Goal: Task Accomplishment & Management: Manage account settings

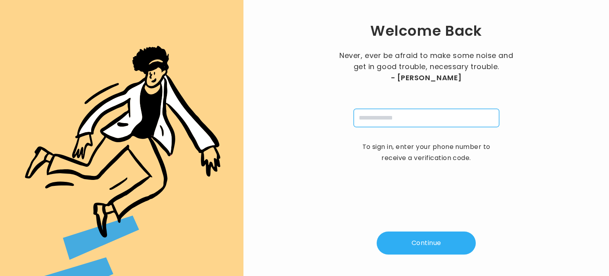
click at [402, 116] on input "tel" at bounding box center [426, 118] width 145 height 18
type input "**********"
click at [445, 241] on button "Continue" at bounding box center [426, 242] width 99 height 23
click at [383, 120] on input "tel" at bounding box center [426, 118] width 145 height 18
type input "**********"
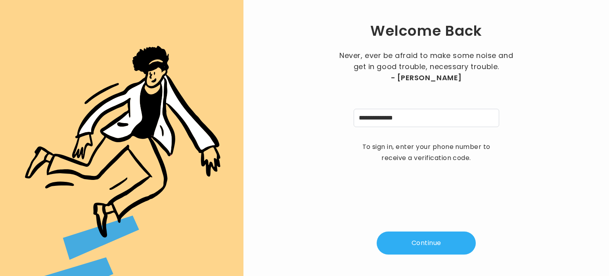
click at [427, 243] on button "Continue" at bounding box center [426, 242] width 99 height 23
type input "*"
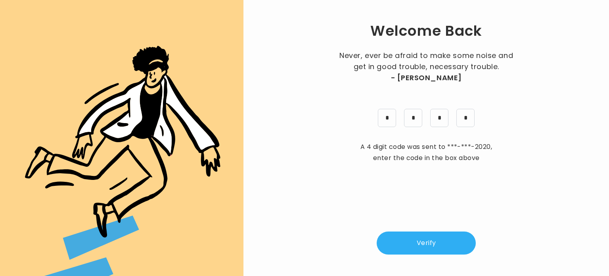
click at [427, 243] on button "Verify" at bounding box center [426, 242] width 99 height 23
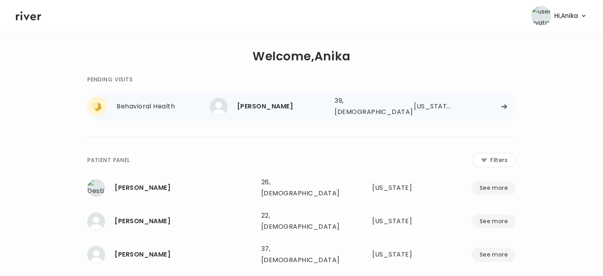
click at [344, 104] on div "39, Female" at bounding box center [363, 106] width 56 height 22
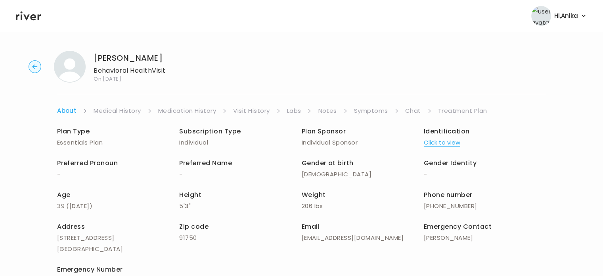
click at [375, 111] on link "Symptoms" at bounding box center [371, 110] width 34 height 11
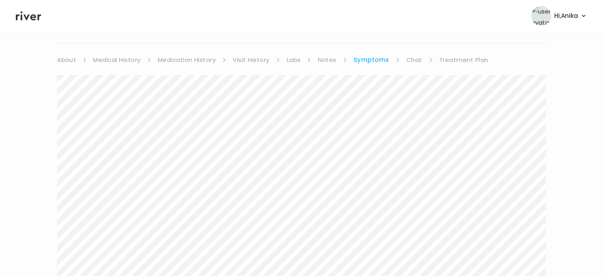
scroll to position [51, 0]
click at [456, 61] on link "Treatment Plan" at bounding box center [463, 59] width 49 height 11
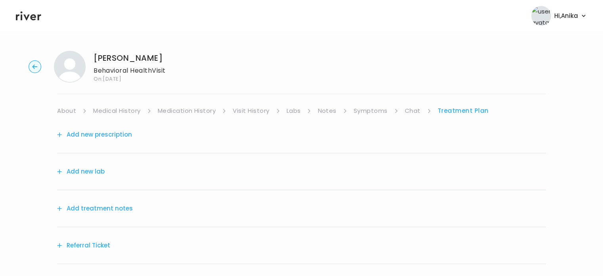
click at [109, 209] on button "Add treatment notes" at bounding box center [95, 208] width 76 height 11
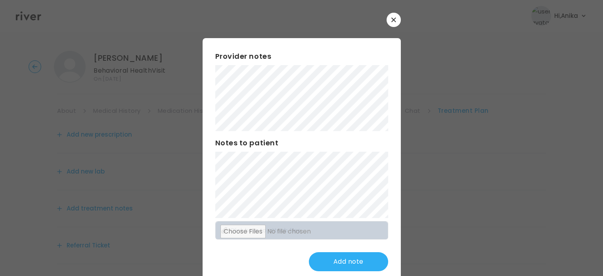
click at [392, 15] on button "button" at bounding box center [394, 20] width 14 height 14
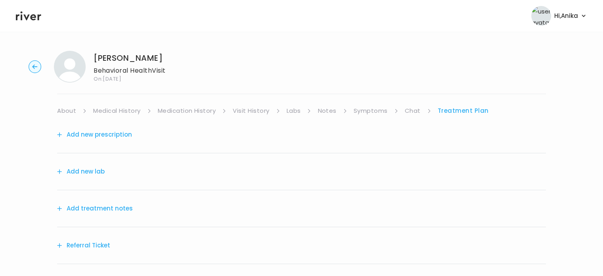
click at [200, 108] on link "Medication History" at bounding box center [187, 110] width 58 height 11
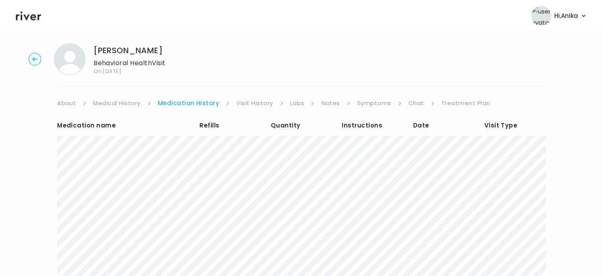
scroll to position [13, 0]
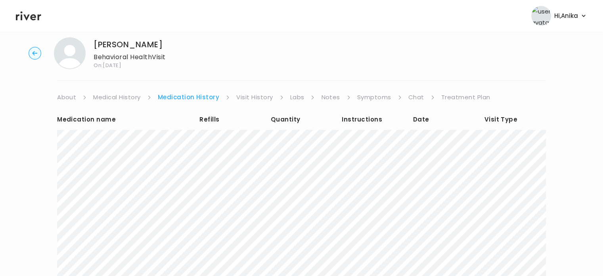
click at [250, 96] on link "Visit History" at bounding box center [254, 97] width 36 height 11
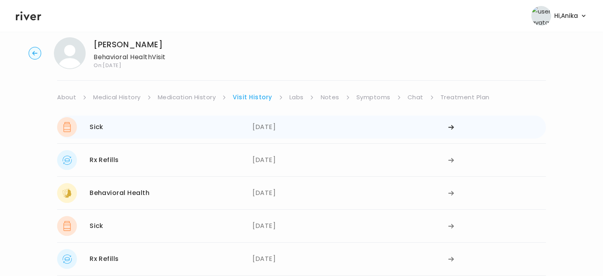
click at [276, 128] on div "06/30/2025" at bounding box center [350, 127] width 195 height 20
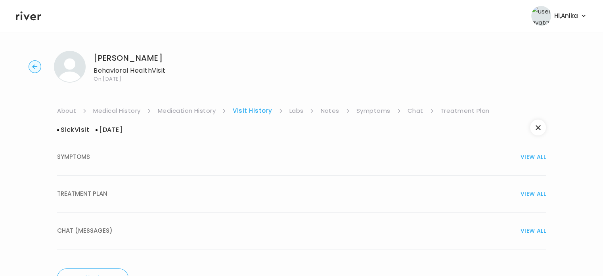
click at [289, 189] on div "TREATMENT PLAN VIEW ALL" at bounding box center [301, 193] width 489 height 11
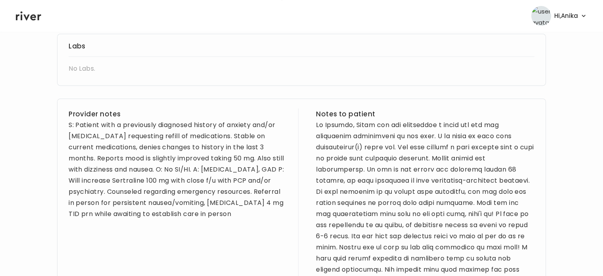
scroll to position [323, 0]
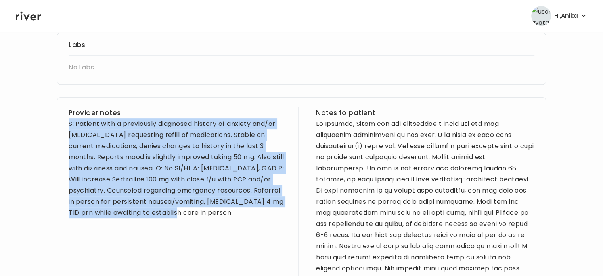
drag, startPoint x: 224, startPoint y: 225, endPoint x: 69, endPoint y: 124, distance: 184.7
click at [69, 124] on div "Provider notes S: Patient with a previously diagnosed history of anxiety and/or…" at bounding box center [178, 223] width 218 height 233
copy div "S: Patient with a previously diagnosed history of anxiety and/or depression req…"
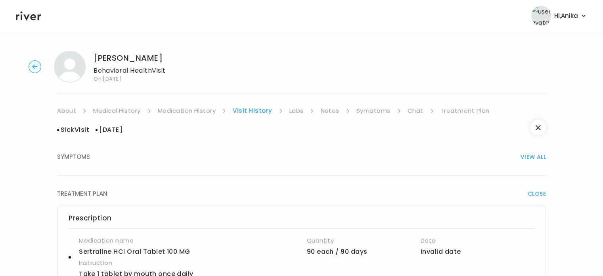
scroll to position [0, 0]
click at [454, 115] on link "Treatment Plan" at bounding box center [464, 110] width 49 height 11
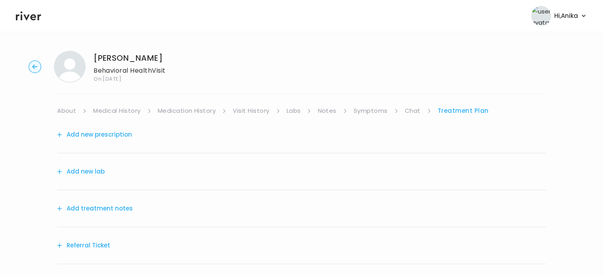
click at [106, 207] on button "Add treatment notes" at bounding box center [95, 208] width 76 height 11
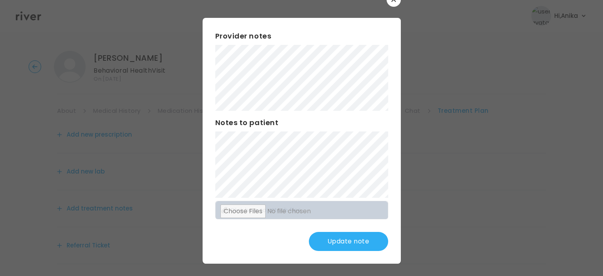
scroll to position [21, 0]
click at [340, 249] on button "Update note" at bounding box center [348, 240] width 79 height 19
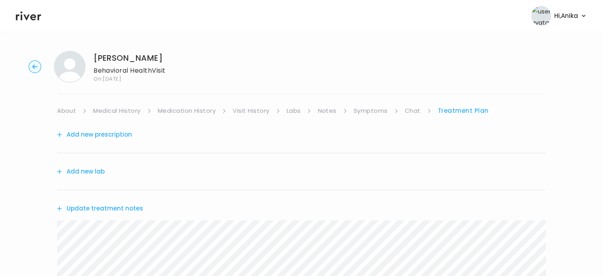
click at [251, 113] on link "Visit History" at bounding box center [251, 110] width 36 height 11
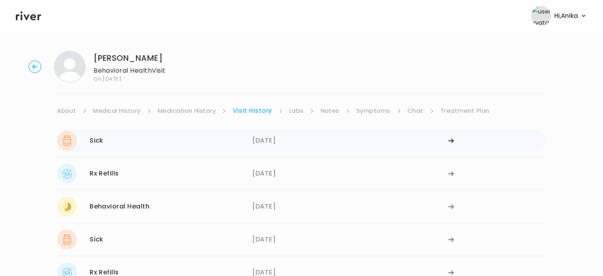
click at [308, 140] on div "06/30/2025" at bounding box center [350, 140] width 195 height 20
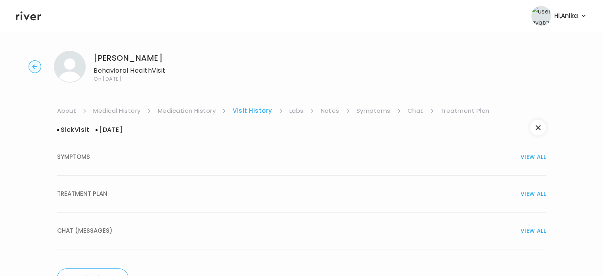
click at [387, 205] on button "TREATMENT PLAN VIEW ALL" at bounding box center [301, 193] width 489 height 37
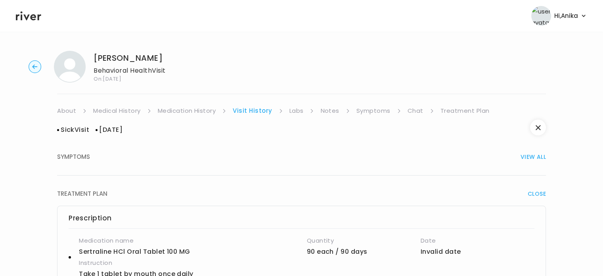
click at [446, 114] on link "Treatment Plan" at bounding box center [464, 110] width 49 height 11
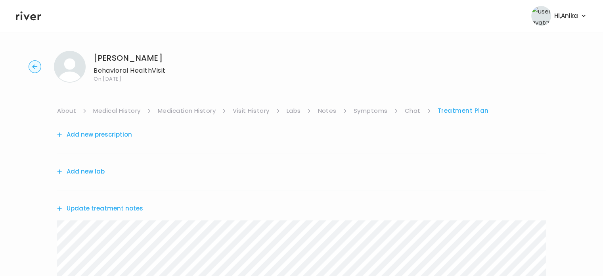
click at [461, 111] on link "Treatment Plan" at bounding box center [463, 110] width 51 height 11
click at [112, 208] on button "Update treatment notes" at bounding box center [100, 208] width 86 height 11
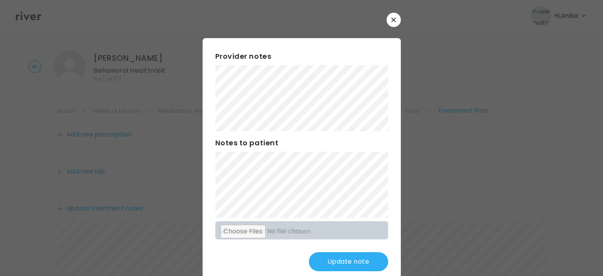
click at [334, 249] on div "Provider notes Notes to patient Click here to attach files Update note" at bounding box center [302, 160] width 198 height 245
click at [336, 258] on button "Update note" at bounding box center [348, 261] width 79 height 19
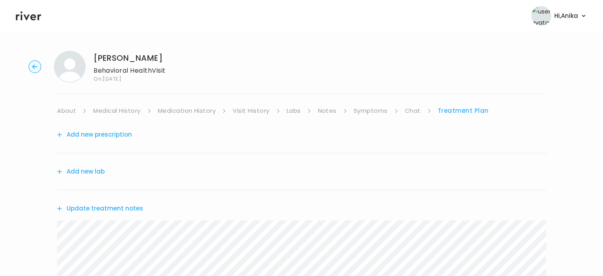
click at [379, 107] on link "Symptoms" at bounding box center [371, 110] width 34 height 11
click at [193, 105] on link "Medication History" at bounding box center [187, 110] width 58 height 11
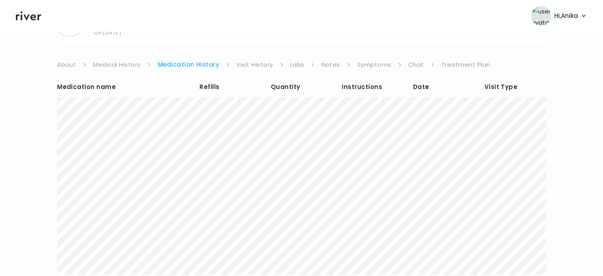
scroll to position [30, 0]
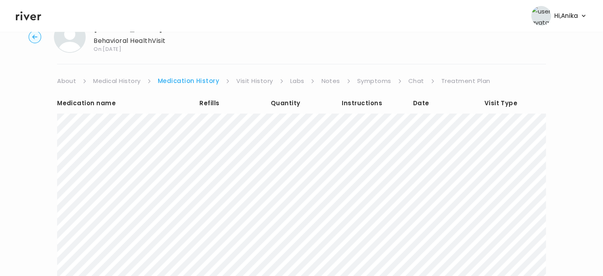
click at [251, 90] on div "Medication name Refills Quantity Instructions Date Visit Type Show more medicat…" at bounding box center [301, 220] width 489 height 268
click at [250, 80] on link "Visit History" at bounding box center [254, 80] width 36 height 11
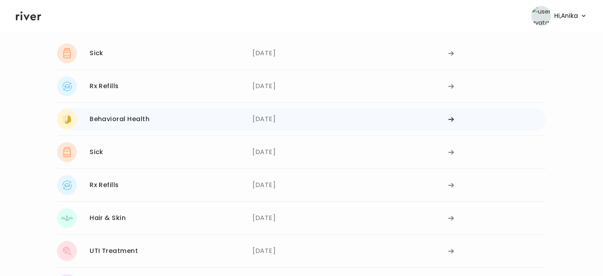
click at [281, 121] on div "04/30/2025" at bounding box center [350, 119] width 195 height 20
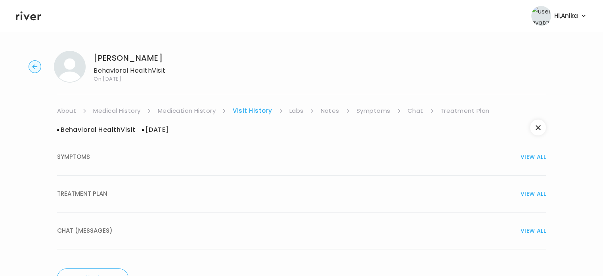
click at [294, 196] on div "TREATMENT PLAN VIEW ALL" at bounding box center [301, 193] width 489 height 11
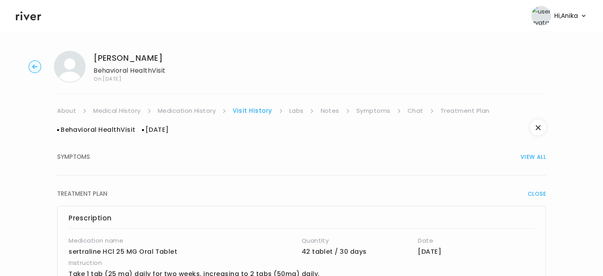
click at [530, 157] on span "VIEW ALL" at bounding box center [533, 156] width 25 height 11
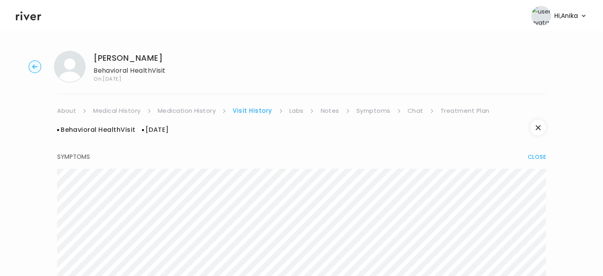
click at [449, 108] on link "Treatment Plan" at bounding box center [464, 110] width 49 height 11
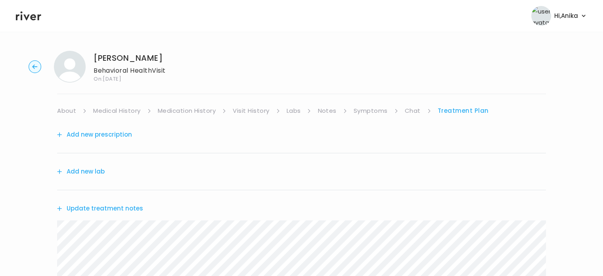
click at [96, 204] on button "Update treatment notes" at bounding box center [100, 208] width 86 height 11
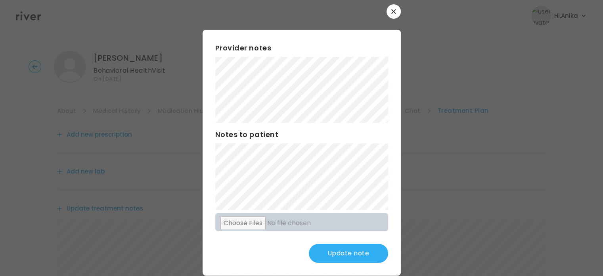
scroll to position [21, 0]
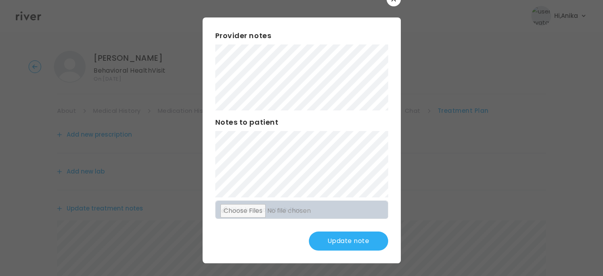
click at [354, 242] on button "Update note" at bounding box center [348, 240] width 79 height 19
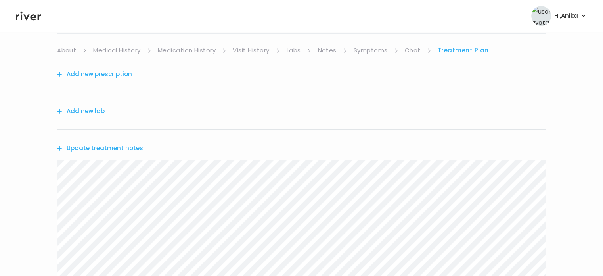
scroll to position [54, 0]
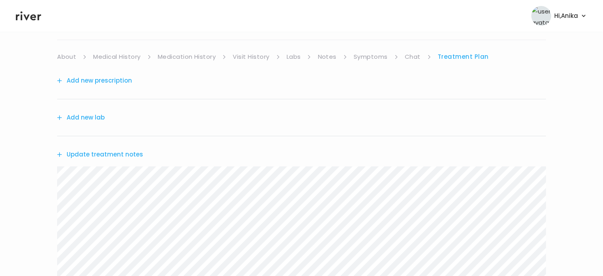
click at [109, 80] on button "Add new prescription" at bounding box center [94, 80] width 75 height 11
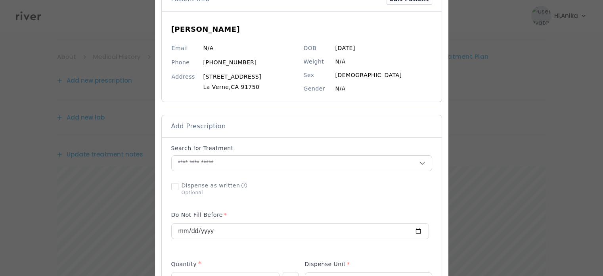
scroll to position [71, 0]
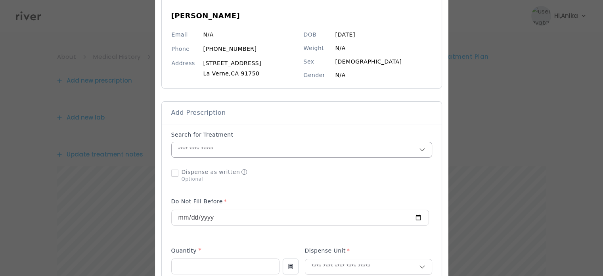
click at [237, 150] on input "text" at bounding box center [295, 149] width 247 height 15
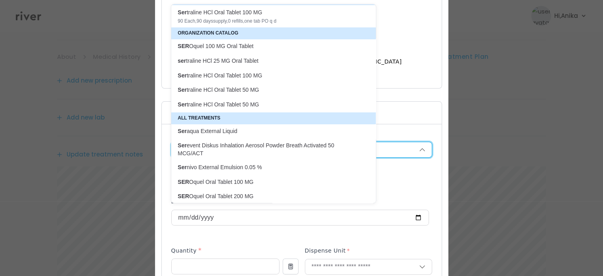
scroll to position [39, 0]
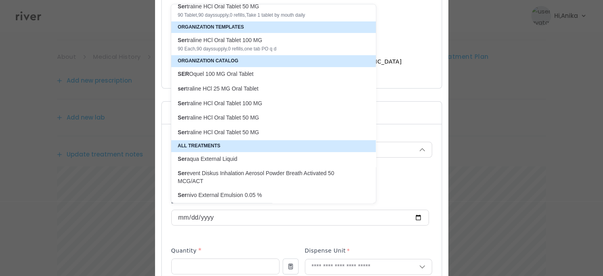
click at [237, 103] on p "Ser traline HCl Oral Tablet 100 MG" at bounding box center [269, 104] width 182 height 8
type input "**********"
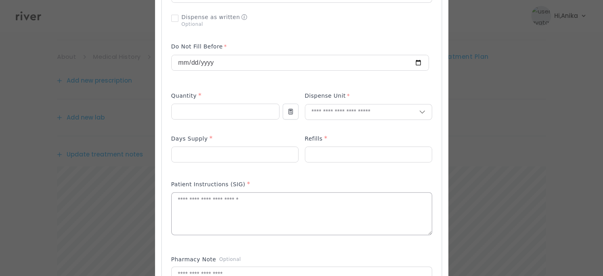
scroll to position [227, 0]
click at [203, 203] on textarea at bounding box center [302, 212] width 260 height 42
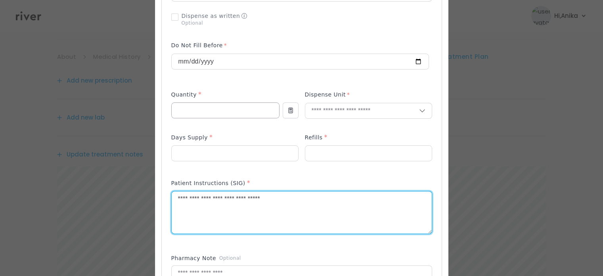
type textarea "**********"
click at [192, 109] on input "number" at bounding box center [225, 110] width 107 height 15
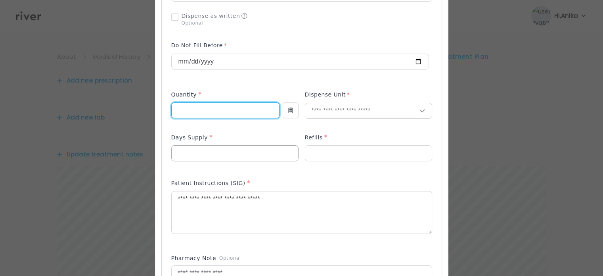
type input "**"
click at [194, 160] on input "number" at bounding box center [235, 152] width 126 height 15
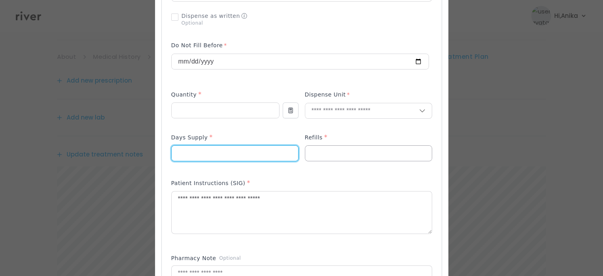
type input "**"
click at [336, 157] on input "number" at bounding box center [368, 152] width 126 height 15
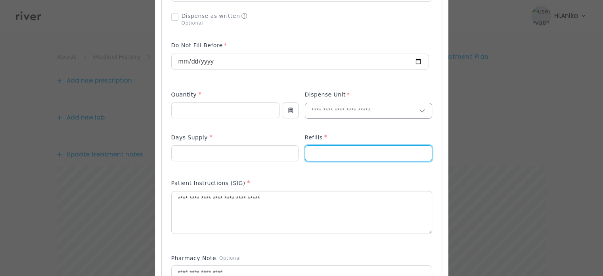
type input "*"
click at [339, 105] on input "text" at bounding box center [362, 110] width 114 height 15
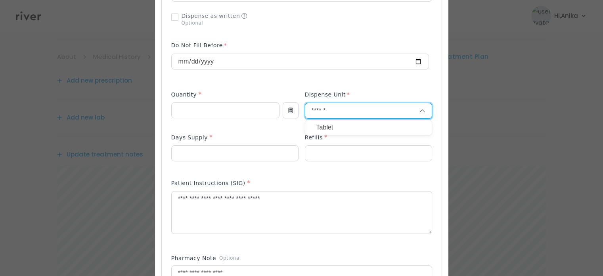
type input "******"
click at [336, 125] on p "Tablet" at bounding box center [368, 127] width 104 height 11
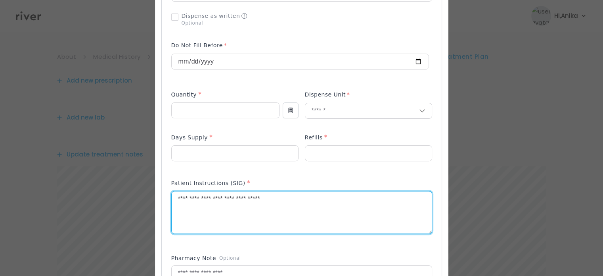
click at [189, 197] on textarea "**********" at bounding box center [302, 212] width 260 height 42
click at [239, 197] on textarea "**********" at bounding box center [302, 212] width 260 height 42
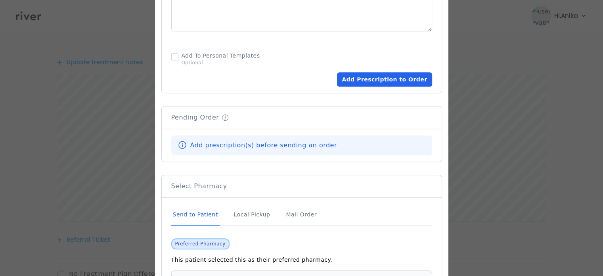
scroll to position [510, 0]
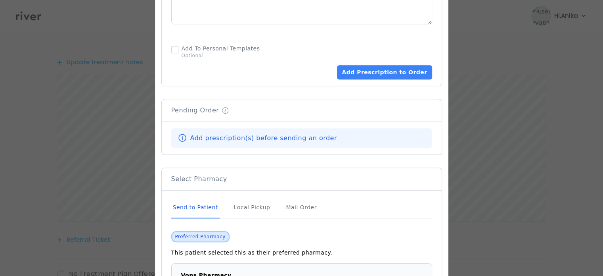
type textarea "**********"
click at [400, 63] on div "Add Prescription to Order" at bounding box center [301, 60] width 261 height 38
click at [391, 73] on button "Add Prescription to Order" at bounding box center [384, 72] width 95 height 14
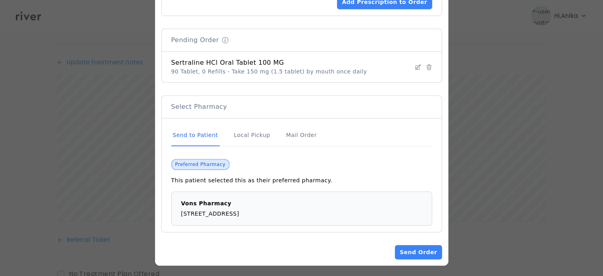
scroll to position [580, 0]
click at [412, 250] on button "Send Order" at bounding box center [418, 251] width 47 height 14
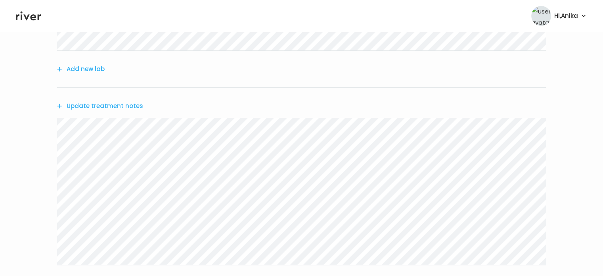
scroll to position [200, 0]
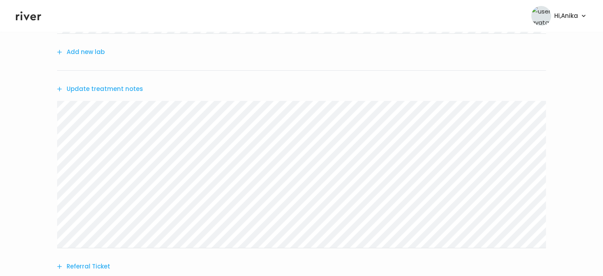
click at [111, 86] on button "Update treatment notes" at bounding box center [100, 88] width 86 height 11
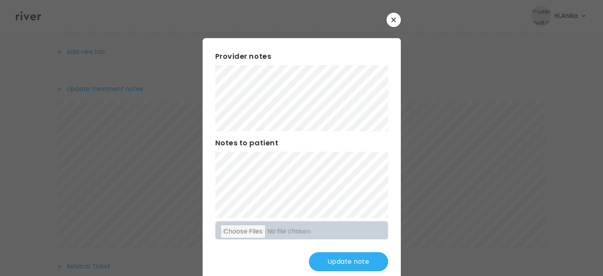
click at [328, 262] on button "Update note" at bounding box center [348, 261] width 79 height 19
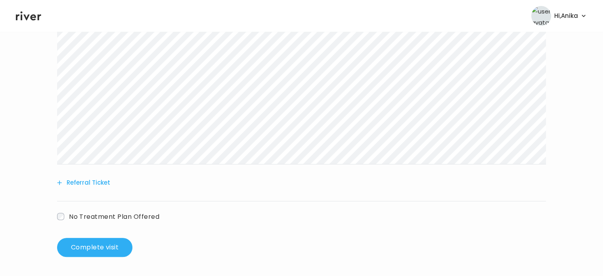
click at [90, 185] on button "Referral Ticket" at bounding box center [83, 182] width 53 height 11
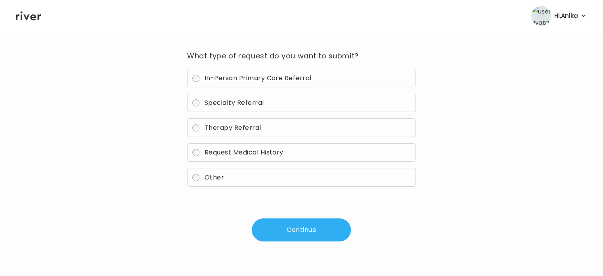
click at [246, 125] on span "Therapy Referral" at bounding box center [233, 127] width 57 height 9
click at [295, 225] on button "Continue" at bounding box center [301, 229] width 99 height 23
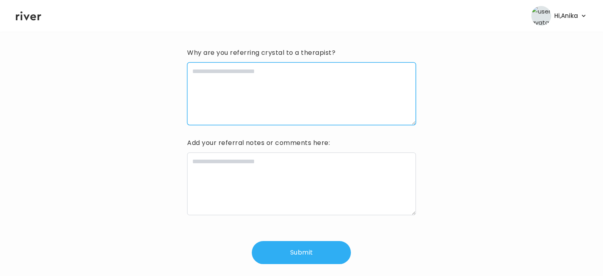
click at [293, 90] on textarea at bounding box center [301, 93] width 228 height 63
type textarea "**********"
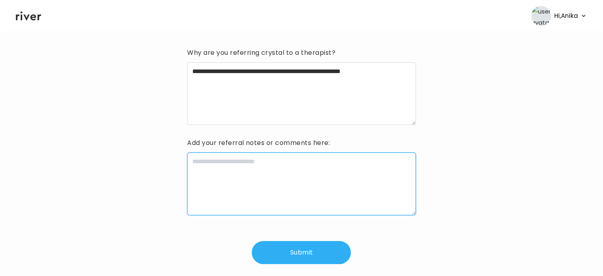
click at [279, 172] on textarea at bounding box center [301, 183] width 228 height 63
type textarea "**********"
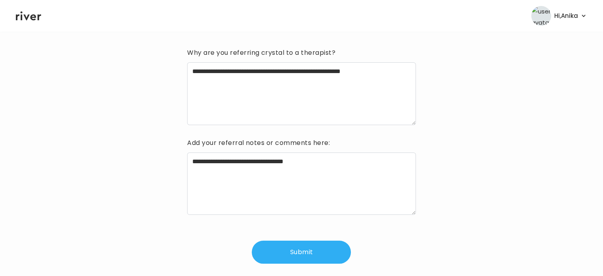
click at [297, 246] on button "Submit" at bounding box center [301, 251] width 99 height 23
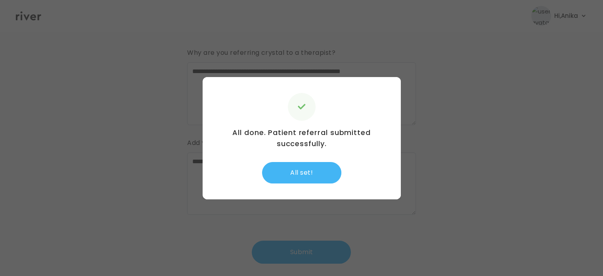
click at [316, 169] on button "All set!" at bounding box center [301, 172] width 79 height 21
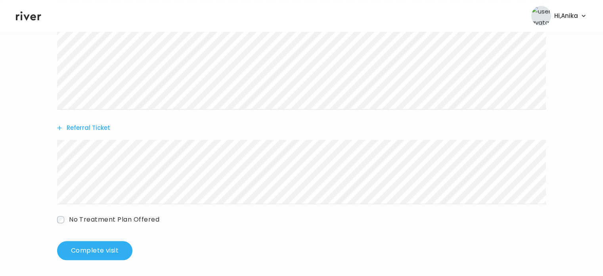
scroll to position [341, 0]
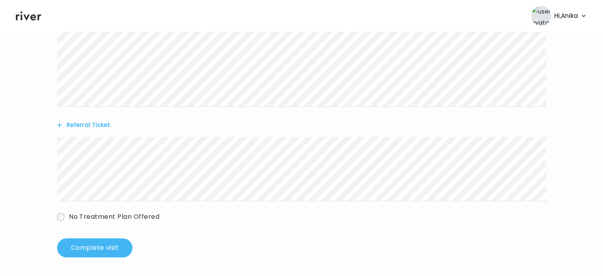
click at [84, 250] on button "Complete visit" at bounding box center [94, 247] width 75 height 19
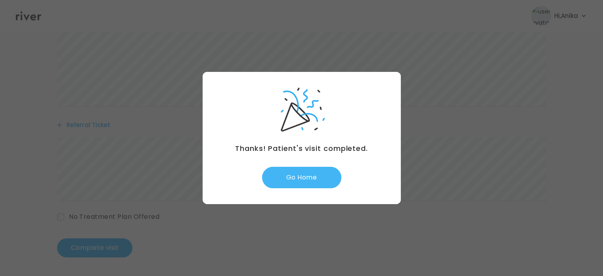
click at [306, 175] on button "Go Home" at bounding box center [301, 177] width 79 height 21
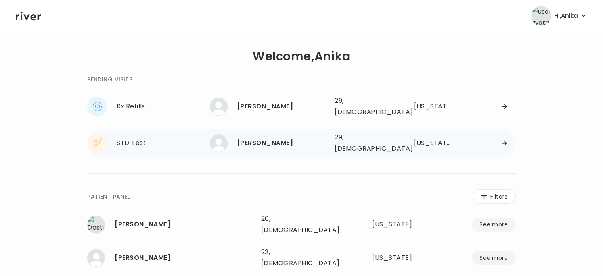
click at [253, 137] on div "Isabel Fernandez" at bounding box center [282, 142] width 91 height 11
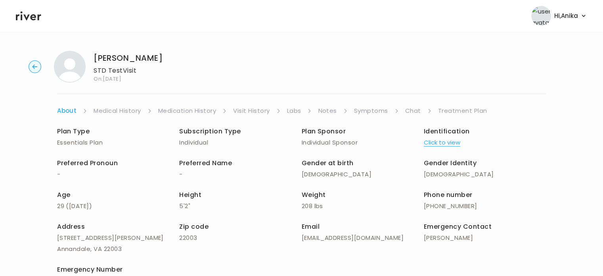
click at [439, 144] on button "Click to view" at bounding box center [442, 142] width 36 height 11
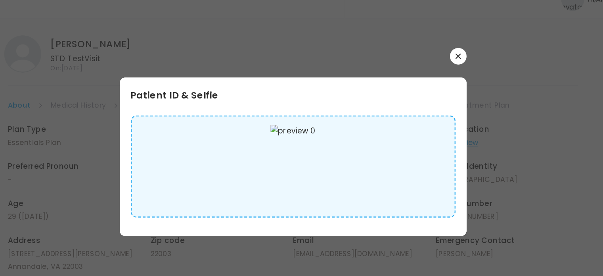
scroll to position [5, 0]
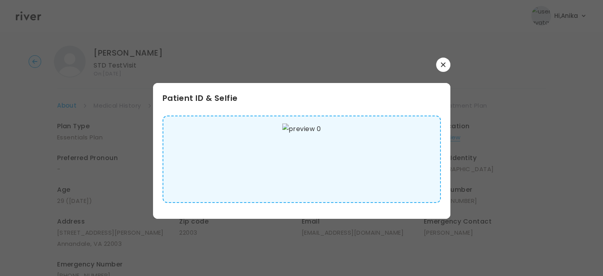
click at [444, 64] on icon "button" at bounding box center [443, 64] width 5 height 5
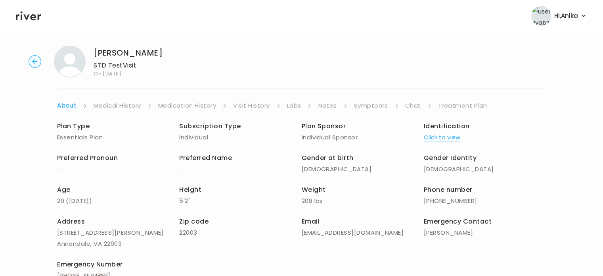
click at [122, 103] on link "Medical History" at bounding box center [117, 105] width 47 height 11
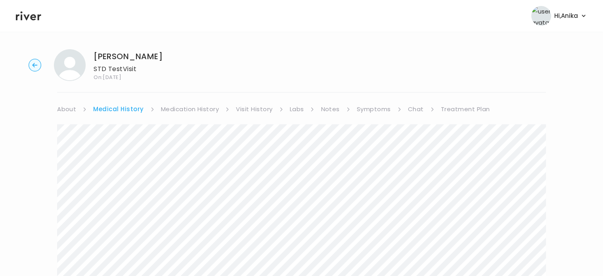
scroll to position [1, 0]
click at [186, 108] on link "Medication History" at bounding box center [190, 109] width 58 height 11
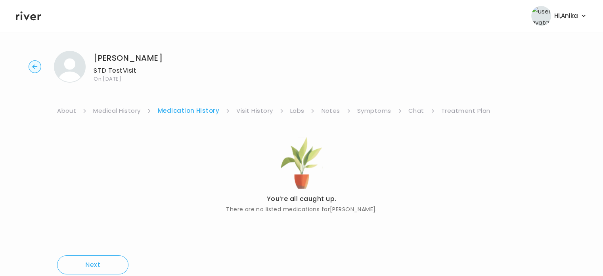
click at [251, 115] on link "Visit History" at bounding box center [254, 110] width 36 height 11
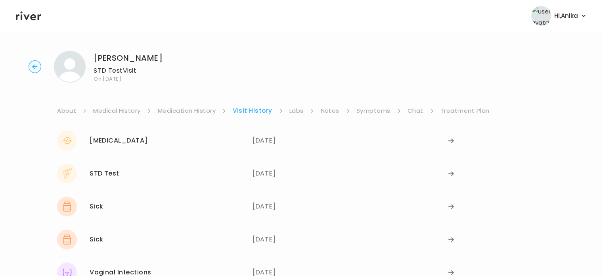
click at [297, 111] on link "Labs" at bounding box center [296, 110] width 14 height 11
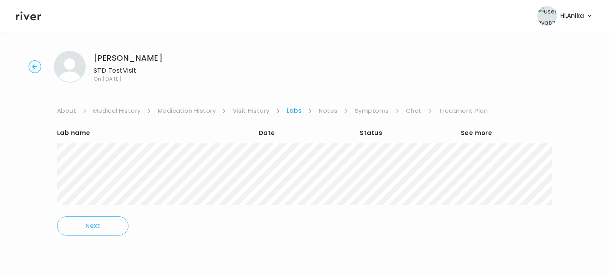
drag, startPoint x: 167, startPoint y: 59, endPoint x: 94, endPoint y: 57, distance: 73.0
click at [94, 57] on div "Isabel Fernandez STD Test Visit On: 09 Sep 2025" at bounding box center [305, 67] width 584 height 32
copy h1 "Isabel Fernandez"
click at [443, 107] on link "Treatment Plan" at bounding box center [463, 110] width 49 height 11
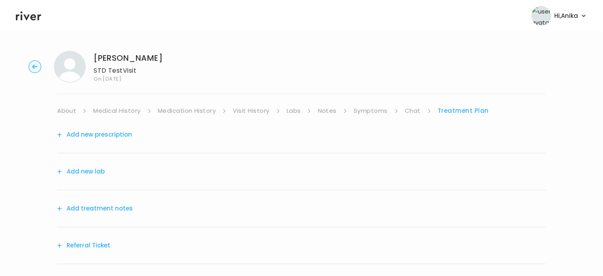
click at [110, 209] on button "Add treatment notes" at bounding box center [95, 208] width 76 height 11
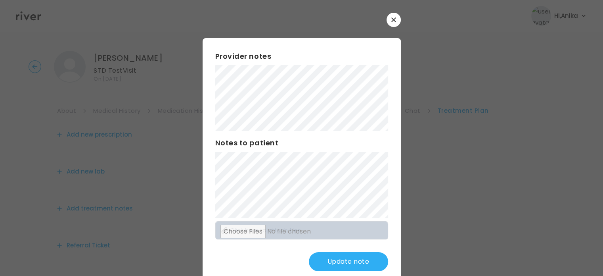
click at [338, 263] on button "Update note" at bounding box center [348, 261] width 79 height 19
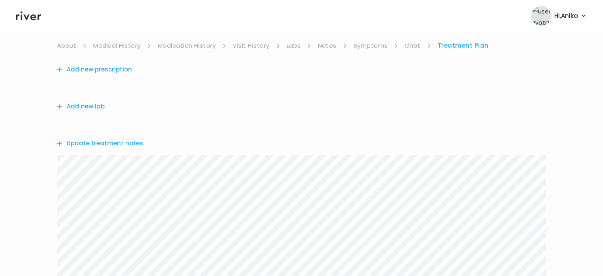
scroll to position [56, 0]
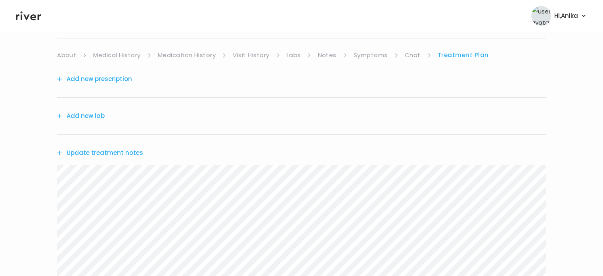
click at [379, 56] on link "Symptoms" at bounding box center [371, 55] width 34 height 11
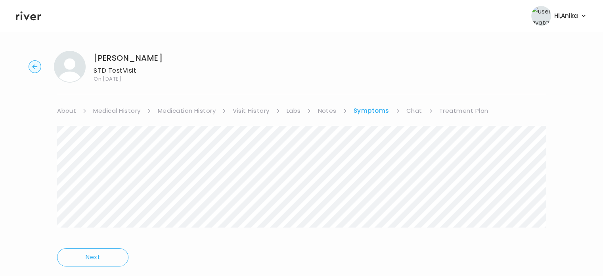
click at [467, 112] on link "Treatment Plan" at bounding box center [463, 110] width 49 height 11
click at [125, 209] on button "Update treatment notes" at bounding box center [100, 208] width 86 height 11
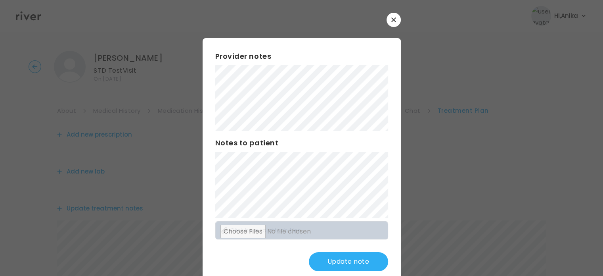
click at [350, 262] on button "Update note" at bounding box center [348, 261] width 79 height 19
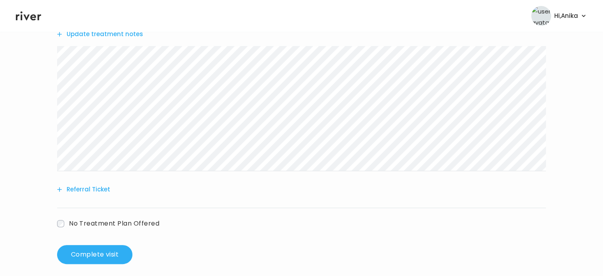
scroll to position [181, 0]
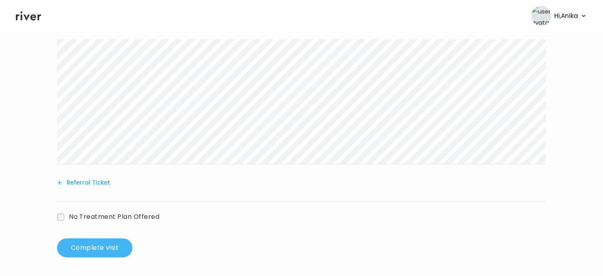
click at [100, 245] on button "Complete visit" at bounding box center [94, 247] width 75 height 19
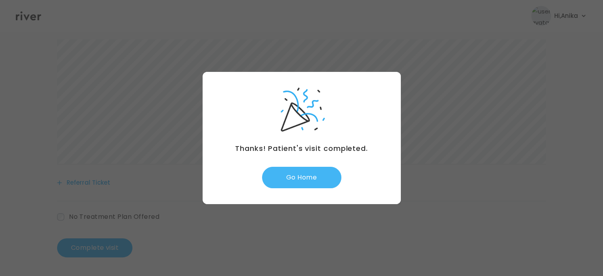
click at [297, 183] on button "Go Home" at bounding box center [301, 177] width 79 height 21
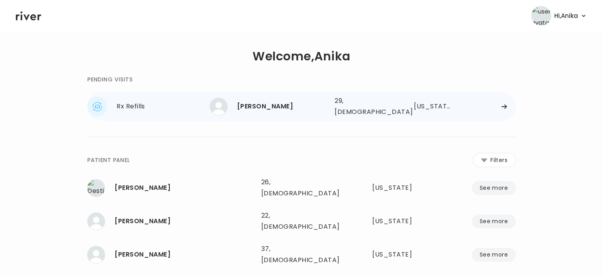
click at [282, 101] on div "[PERSON_NAME]" at bounding box center [282, 106] width 91 height 11
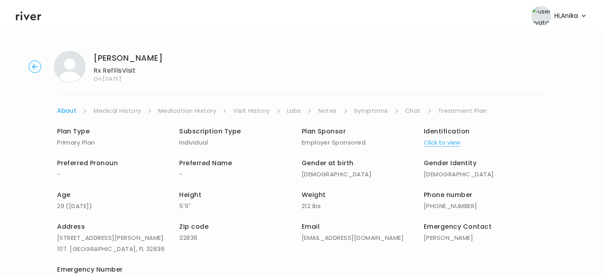
click at [438, 139] on button "Click to view" at bounding box center [442, 142] width 36 height 11
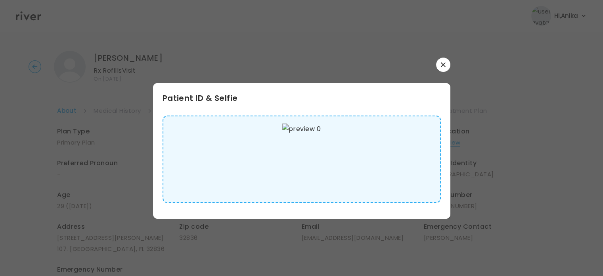
click at [442, 60] on button "button" at bounding box center [443, 64] width 14 height 14
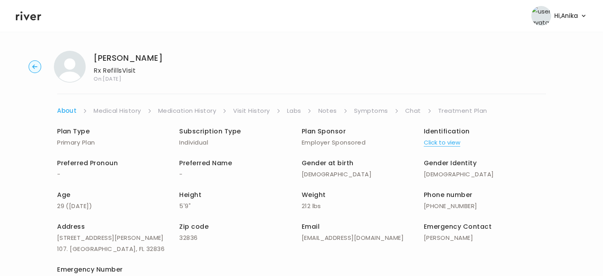
click at [124, 109] on link "Medical History" at bounding box center [117, 110] width 47 height 11
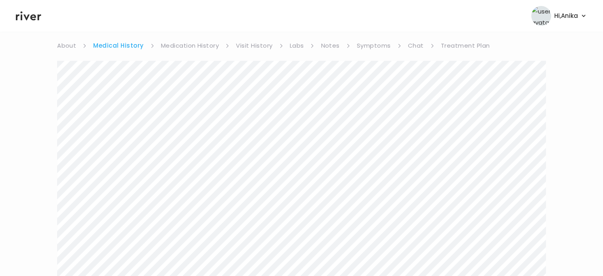
scroll to position [55, 0]
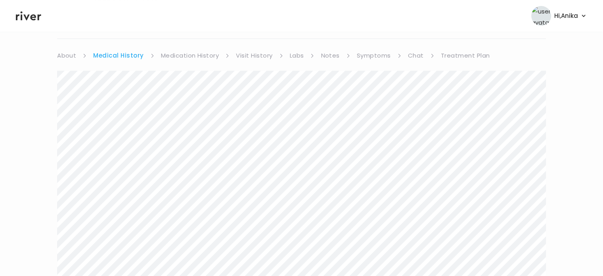
click at [192, 57] on link "Medication History" at bounding box center [190, 55] width 58 height 11
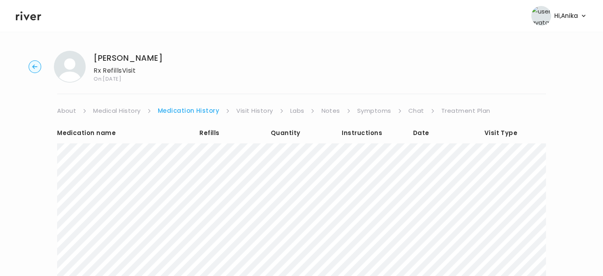
click at [247, 109] on link "Visit History" at bounding box center [254, 110] width 36 height 11
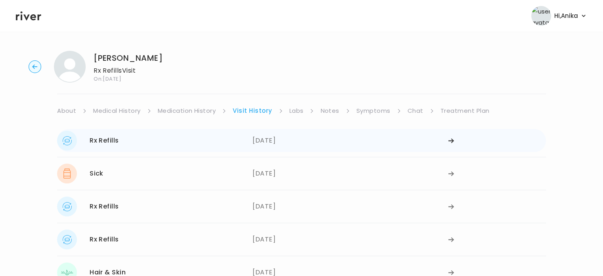
click at [260, 143] on div "05/22/2025" at bounding box center [350, 140] width 195 height 20
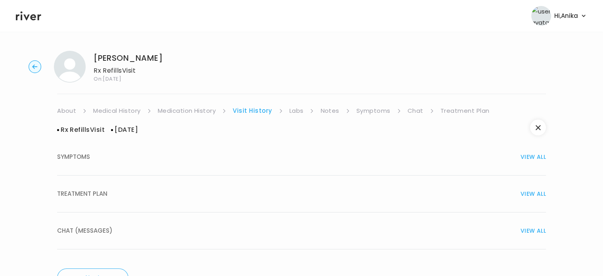
click at [263, 192] on div "TREATMENT PLAN VIEW ALL" at bounding box center [301, 193] width 489 height 11
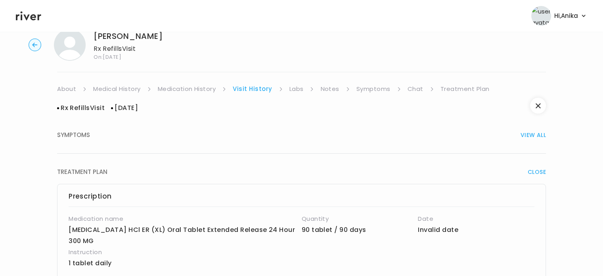
scroll to position [21, 0]
click at [293, 90] on link "Labs" at bounding box center [296, 89] width 14 height 11
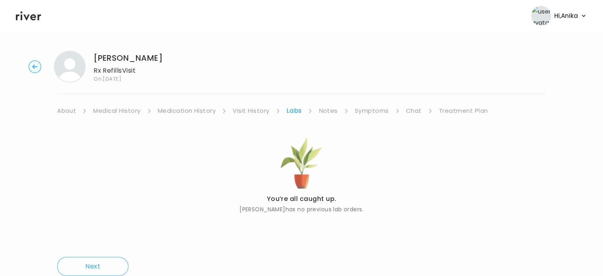
click at [322, 114] on link "Notes" at bounding box center [328, 110] width 19 height 11
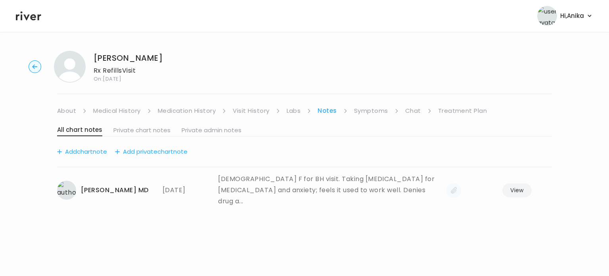
click at [367, 108] on link "Symptoms" at bounding box center [371, 110] width 34 height 11
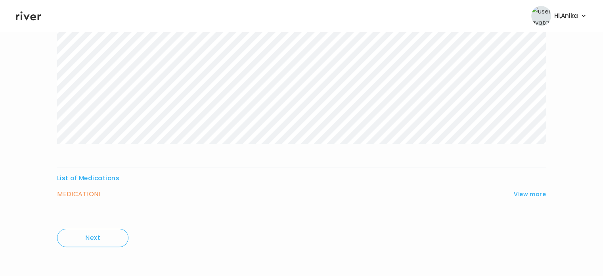
scroll to position [132, 0]
click at [533, 195] on button "View more" at bounding box center [530, 194] width 32 height 10
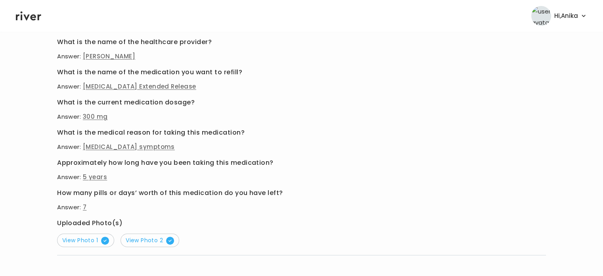
scroll to position [335, 0]
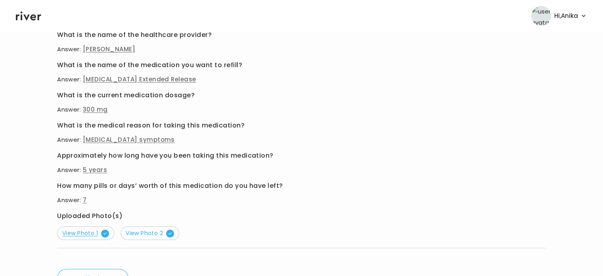
click at [72, 229] on span "View Photo 1" at bounding box center [85, 233] width 47 height 8
click at [145, 235] on span "View Photo 2" at bounding box center [150, 233] width 48 height 8
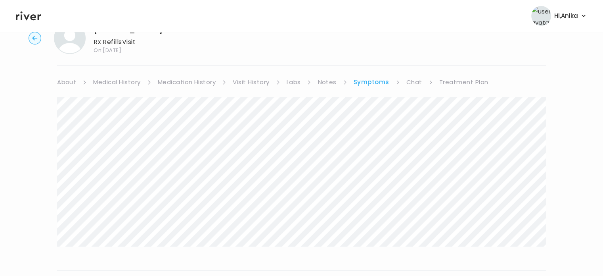
scroll to position [0, 0]
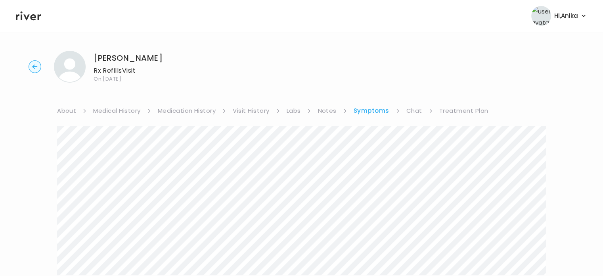
click at [460, 109] on link "Treatment Plan" at bounding box center [463, 110] width 49 height 11
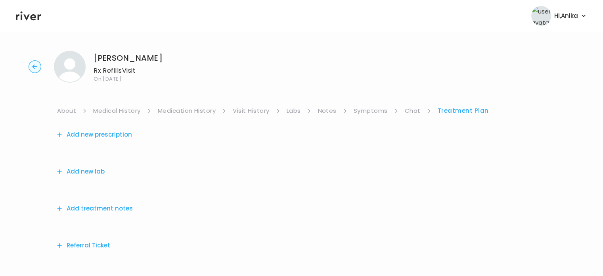
click at [94, 208] on button "Add treatment notes" at bounding box center [95, 208] width 76 height 11
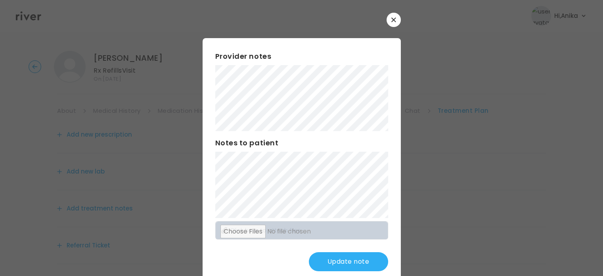
click at [343, 258] on button "Update note" at bounding box center [348, 261] width 79 height 19
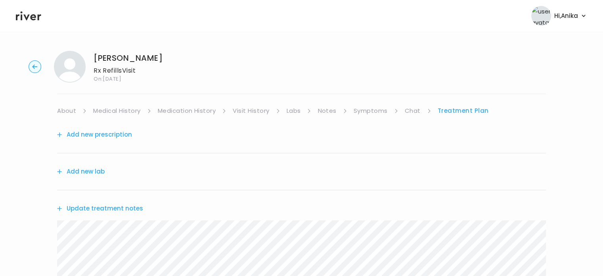
click at [103, 138] on button "Add new prescription" at bounding box center [94, 134] width 75 height 11
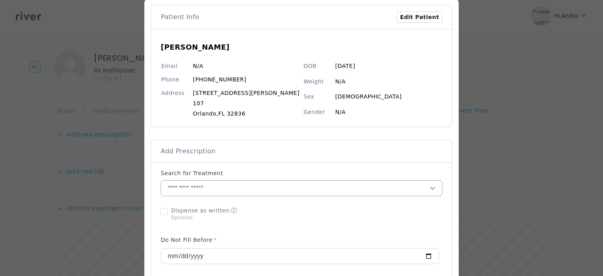
scroll to position [43, 0]
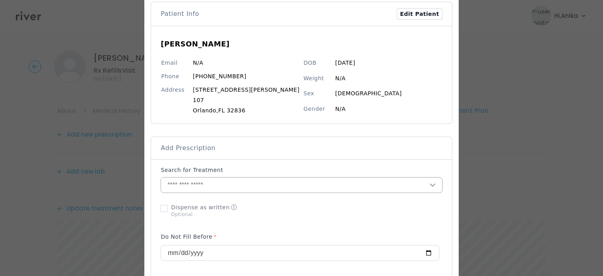
click at [285, 183] on input "text" at bounding box center [295, 184] width 268 height 15
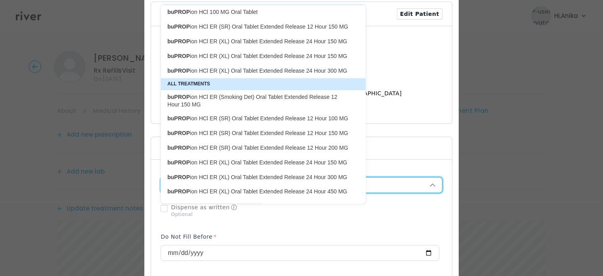
scroll to position [12, 0]
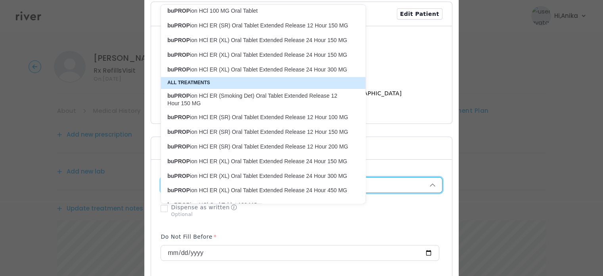
click at [284, 172] on p "buPROP ion HCl ER (XL) Oral Tablet Extended Release 24 Hour 300 MG" at bounding box center [258, 176] width 182 height 8
type input "**********"
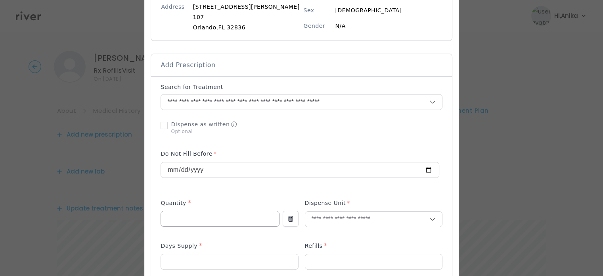
scroll to position [127, 0]
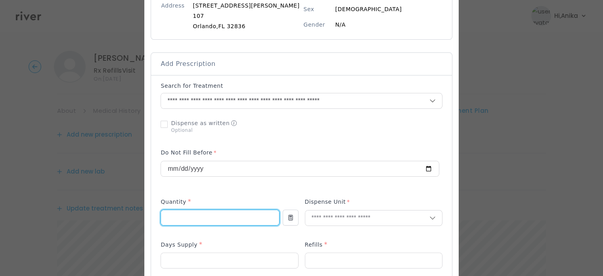
click at [240, 217] on input "number" at bounding box center [220, 217] width 118 height 15
type input "**"
click at [351, 216] on input "text" at bounding box center [367, 217] width 124 height 15
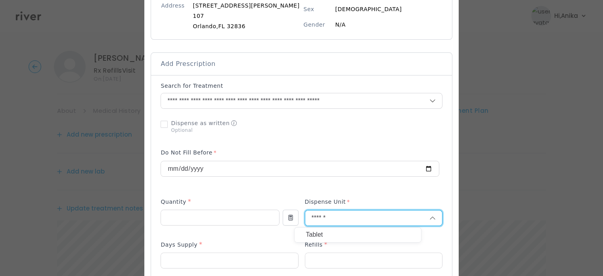
type input "******"
click at [339, 230] on p "Tablet" at bounding box center [358, 234] width 104 height 11
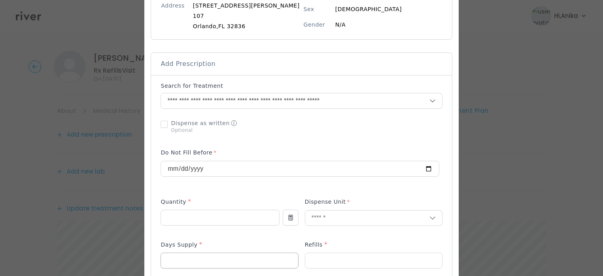
click at [234, 253] on input "number" at bounding box center [229, 260] width 137 height 15
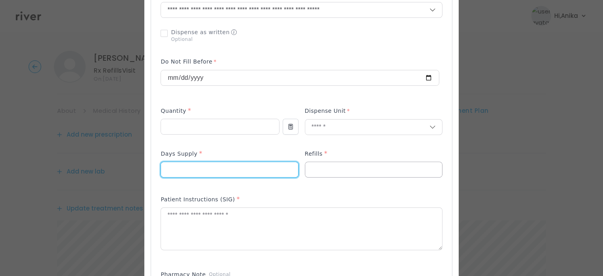
scroll to position [223, 0]
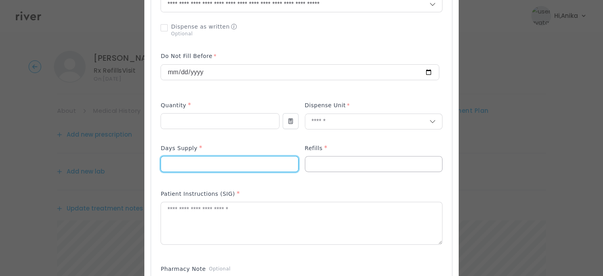
type input "**"
click at [327, 160] on input "number" at bounding box center [373, 163] width 137 height 15
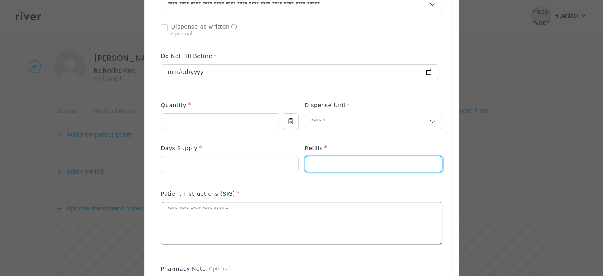
type input "*"
click at [314, 212] on textarea at bounding box center [301, 223] width 281 height 42
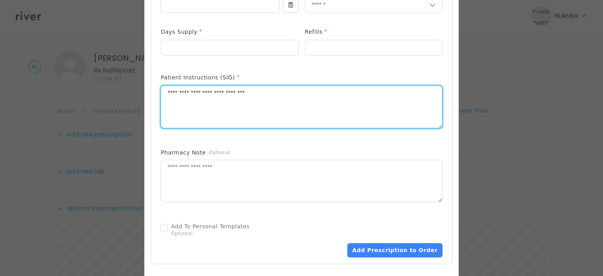
scroll to position [350, 0]
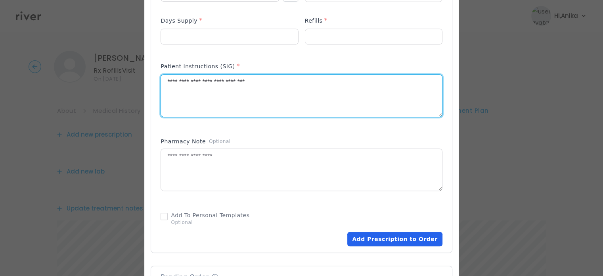
type textarea "**********"
click at [369, 237] on button "Add Prescription to Order" at bounding box center [394, 239] width 95 height 14
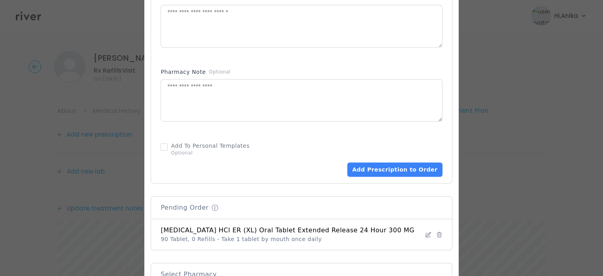
scroll to position [469, 0]
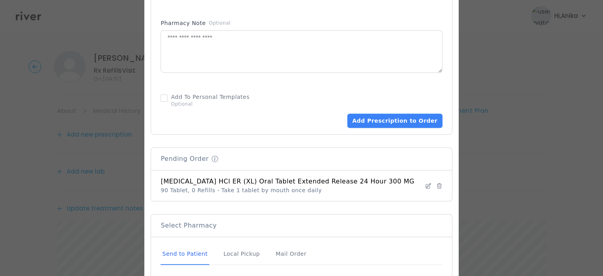
click at [382, 112] on div "Add Prescription to Order" at bounding box center [301, 109] width 281 height 38
click at [382, 122] on button "Add Prescription to Order" at bounding box center [394, 120] width 95 height 14
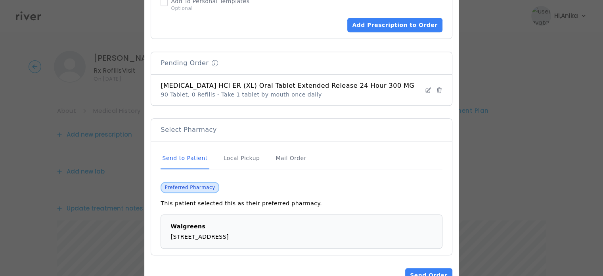
scroll to position [599, 0]
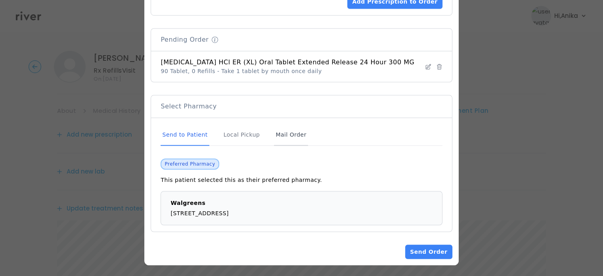
click at [293, 134] on div "Mail Order" at bounding box center [291, 134] width 34 height 21
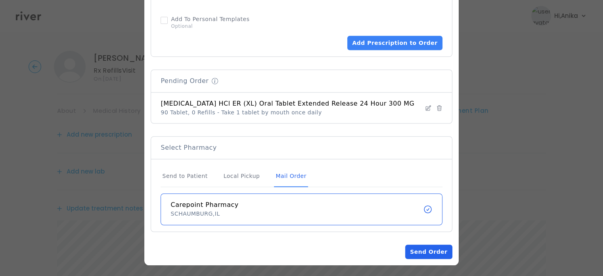
click at [412, 249] on button "Send Order" at bounding box center [428, 251] width 47 height 14
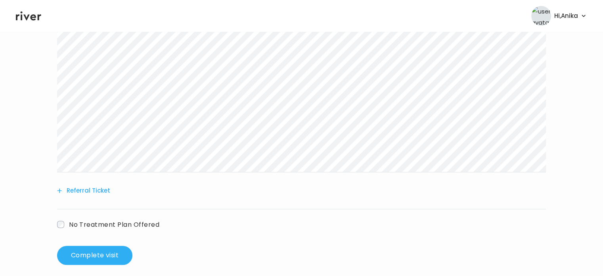
scroll to position [295, 0]
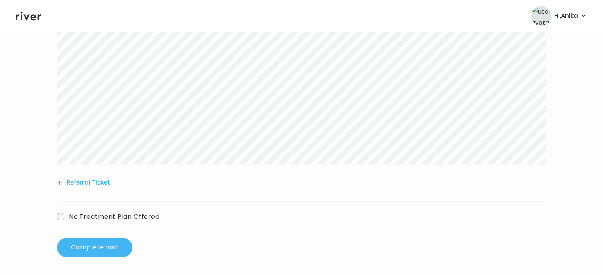
click at [114, 239] on button "Complete visit" at bounding box center [94, 246] width 75 height 19
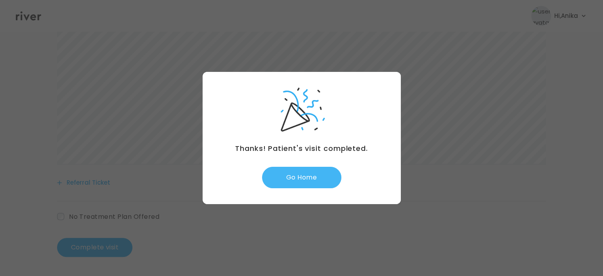
click at [292, 175] on button "Go Home" at bounding box center [301, 177] width 79 height 21
